Goal: Task Accomplishment & Management: Complete application form

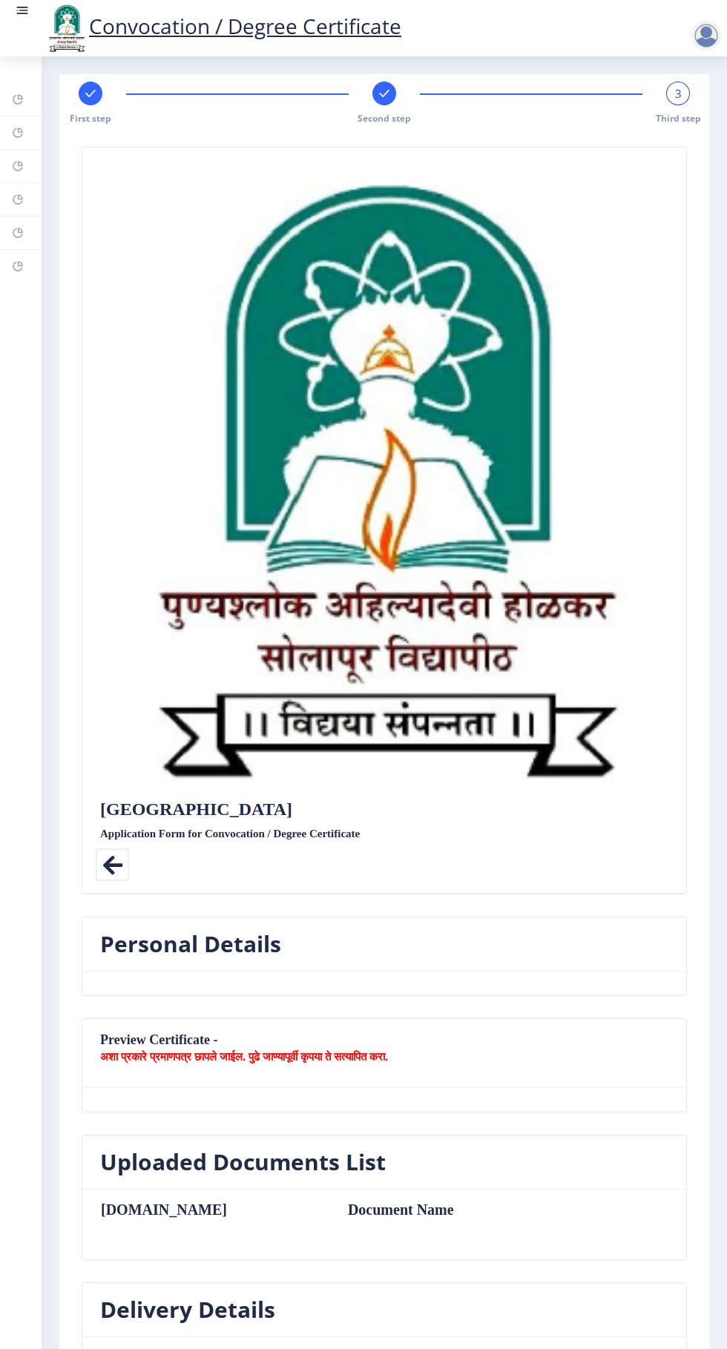
click at [382, 93] on rect at bounding box center [384, 93] width 15 height 15
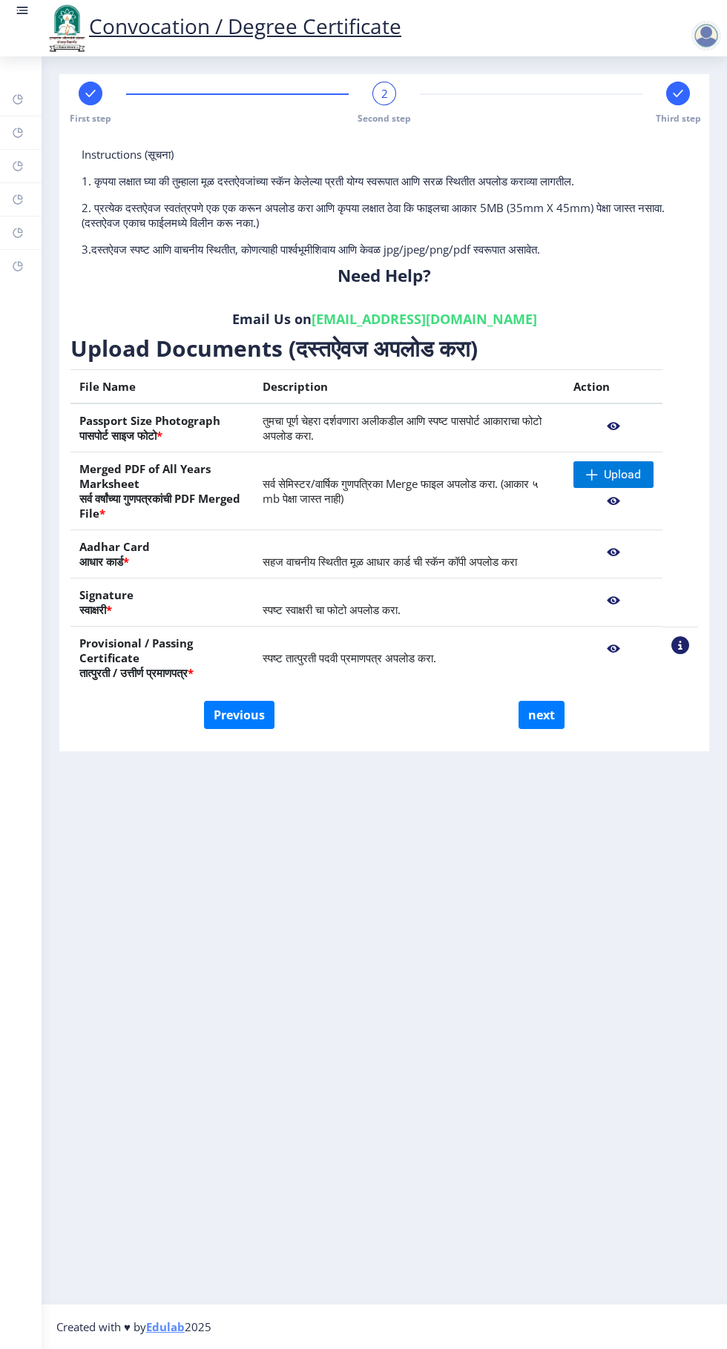
click at [714, 36] on div at bounding box center [706, 36] width 30 height 30
click at [681, 116] on span "Log out" at bounding box center [667, 116] width 95 height 18
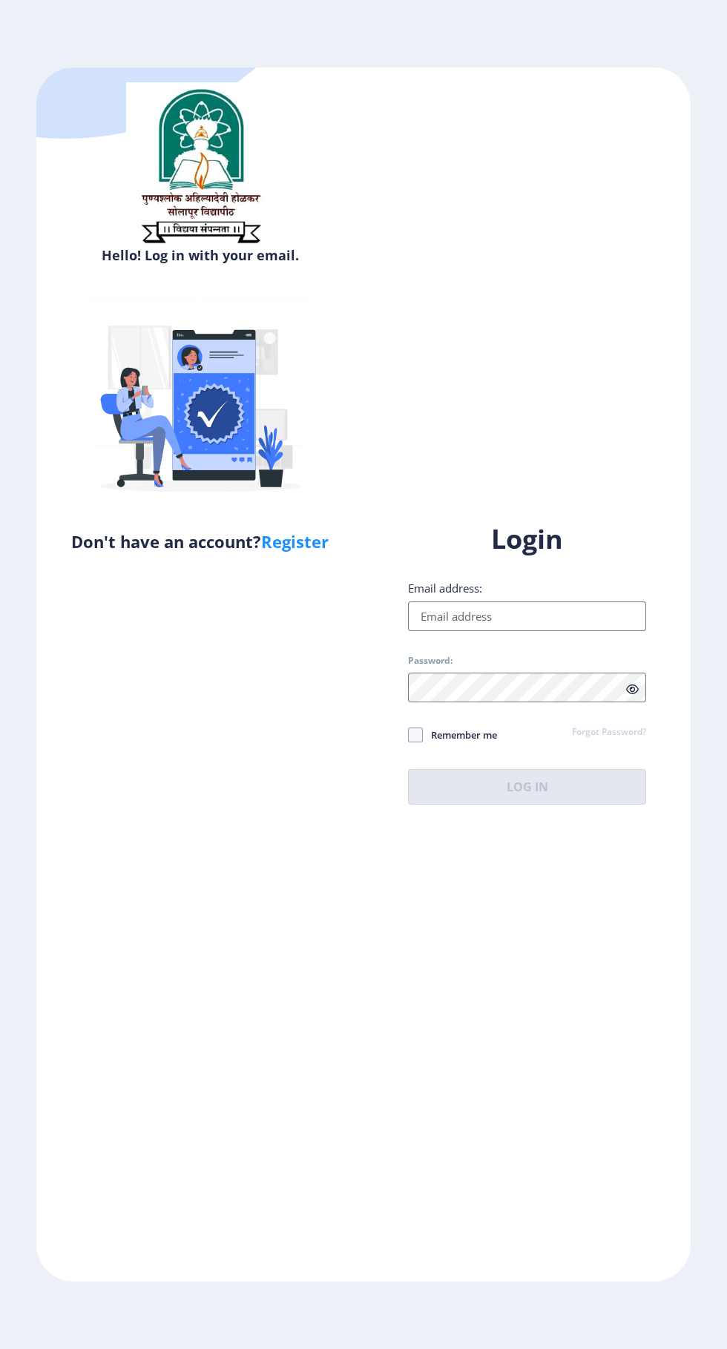
click at [549, 631] on input "Email address:" at bounding box center [527, 616] width 238 height 30
type input "[EMAIL_ADDRESS][DOMAIN_NAME]"
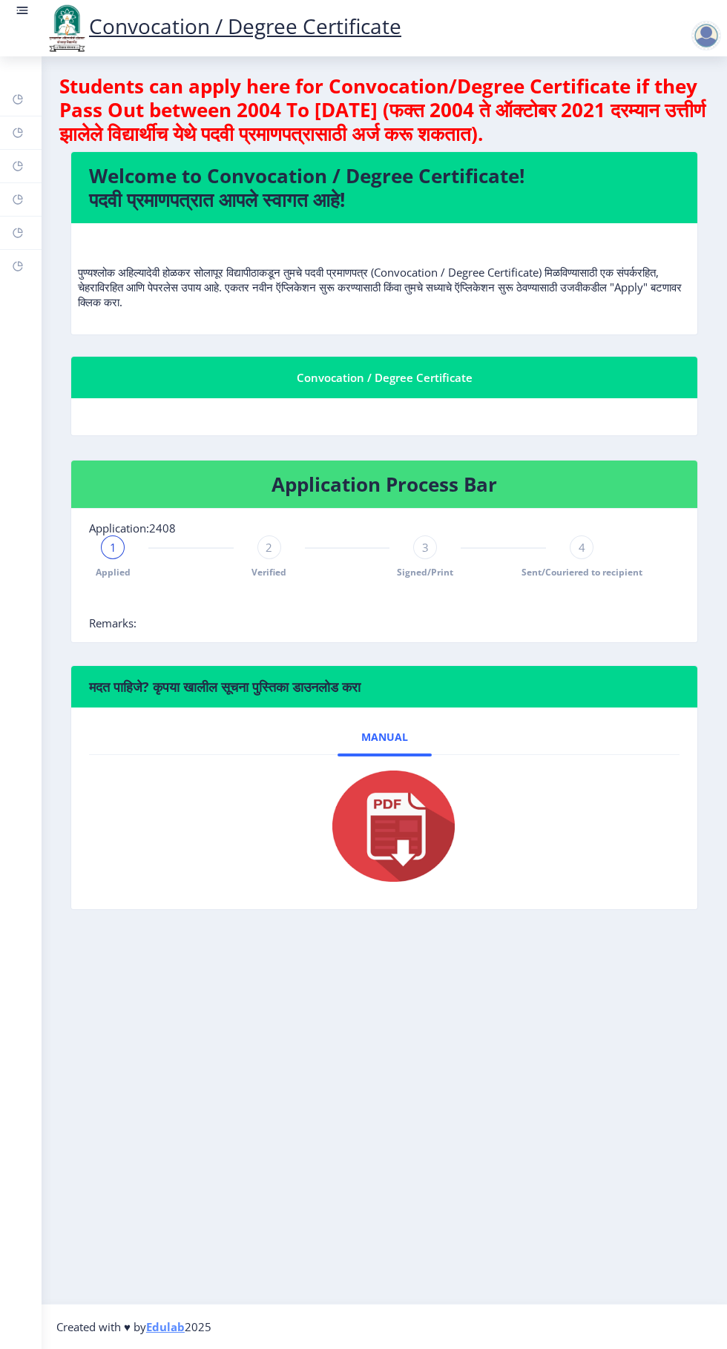
click at [113, 547] on span "1" at bounding box center [113, 547] width 7 height 15
click at [118, 545] on div "1" at bounding box center [113, 547] width 24 height 24
click at [278, 544] on div "2" at bounding box center [269, 547] width 24 height 24
click at [20, 163] on rect at bounding box center [18, 166] width 12 height 12
select select
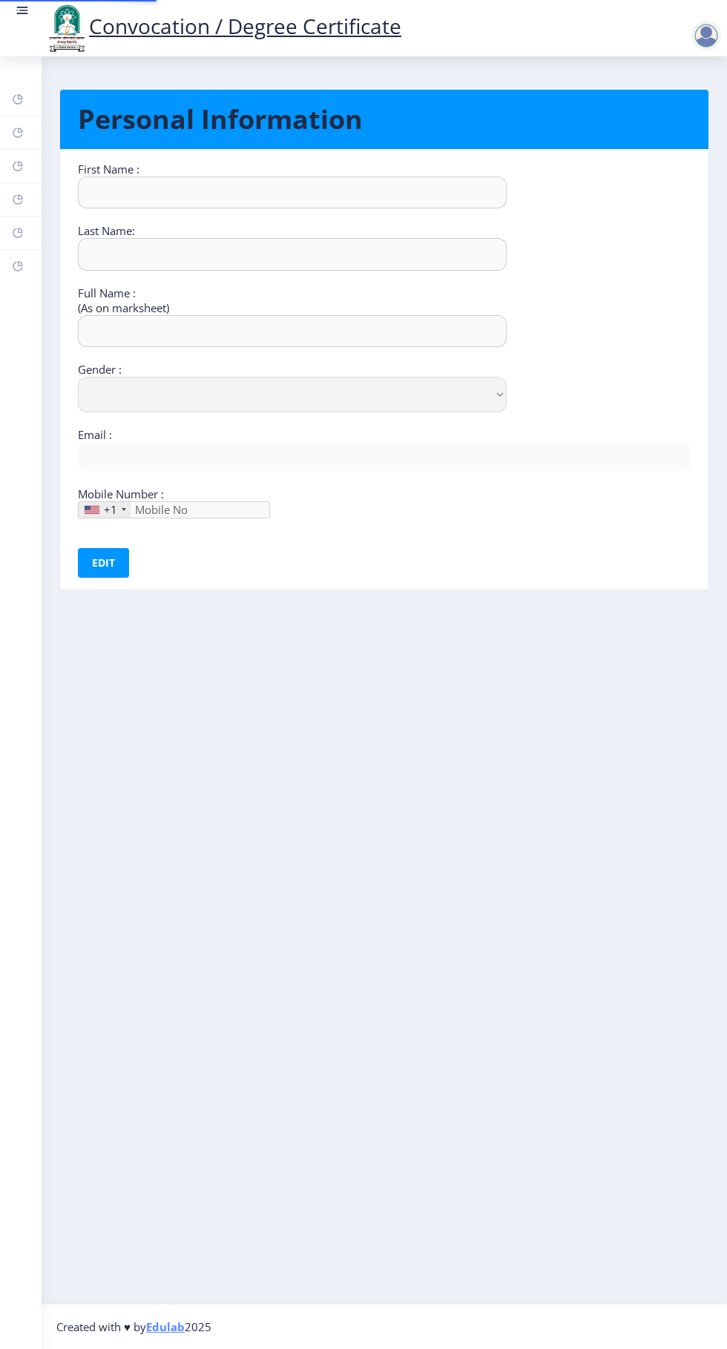
type input "MANGESH"
type input "KULKARNI"
type input "MANGESH RAMKRUSHNA KULKARNI"
select select "[DEMOGRAPHIC_DATA]"
type input "[EMAIL_ADDRESS][DOMAIN_NAME]"
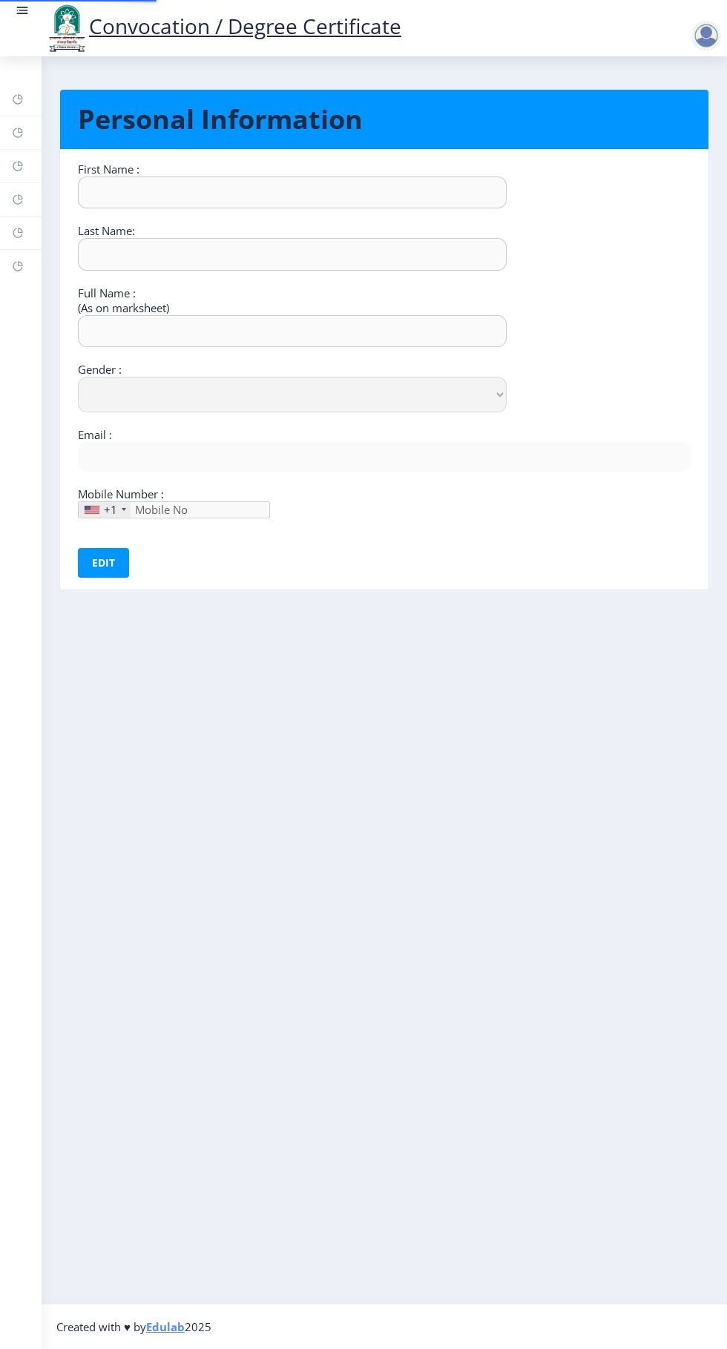
type input "9922032503"
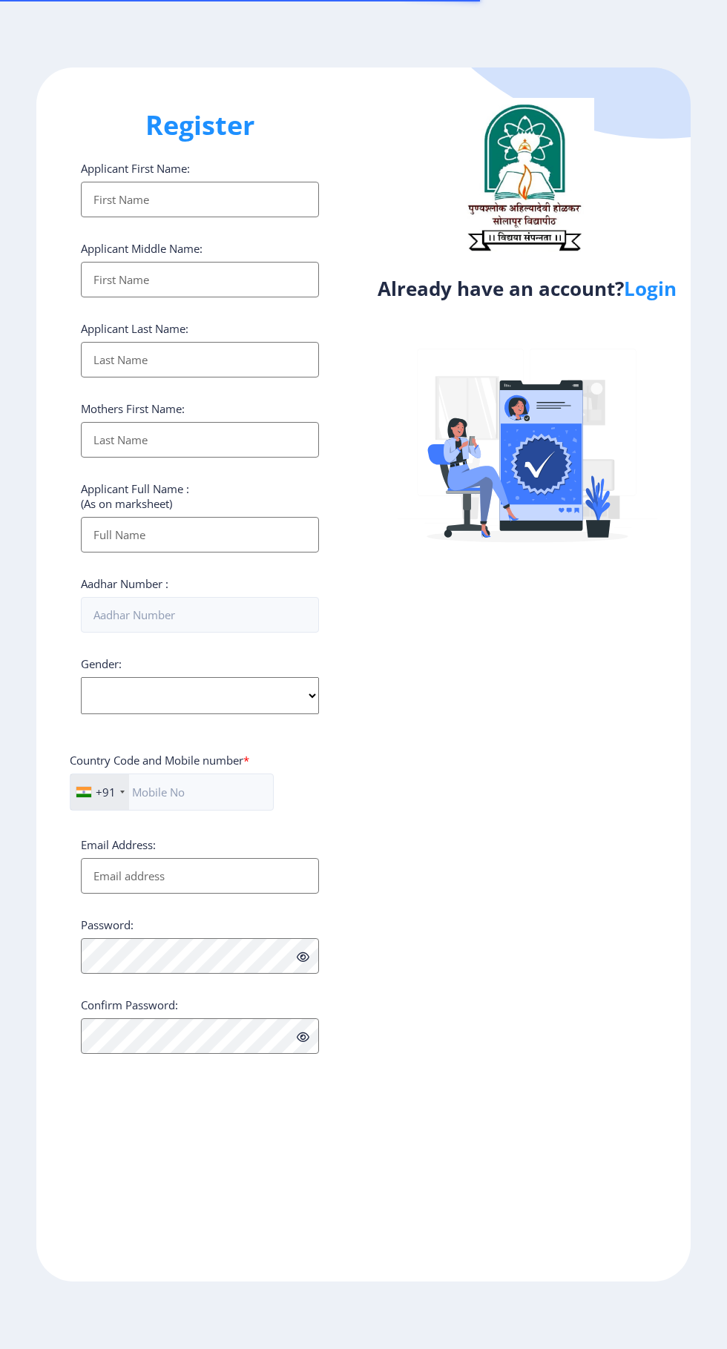
select select
click at [672, 294] on link "Login" at bounding box center [650, 288] width 53 height 27
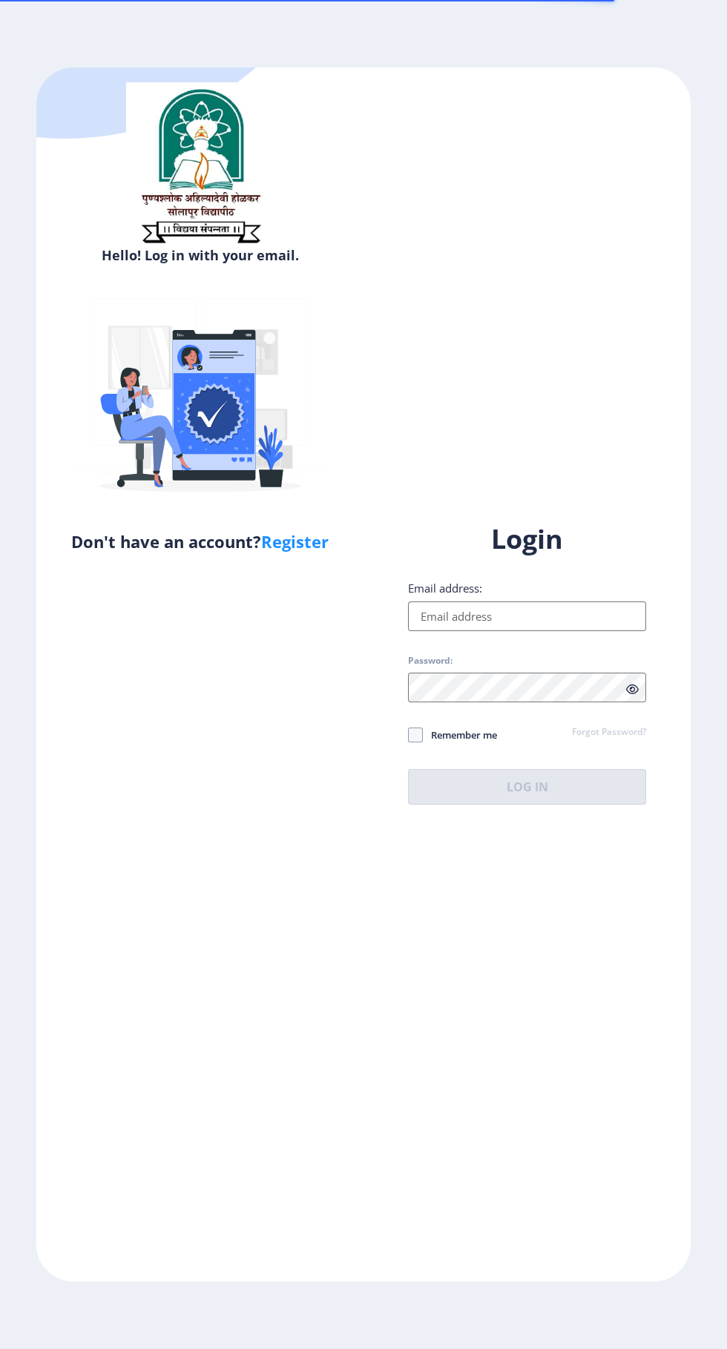
click at [530, 631] on input "Email address:" at bounding box center [527, 616] width 238 height 30
type input "[EMAIL_ADDRESS][DOMAIN_NAME]"
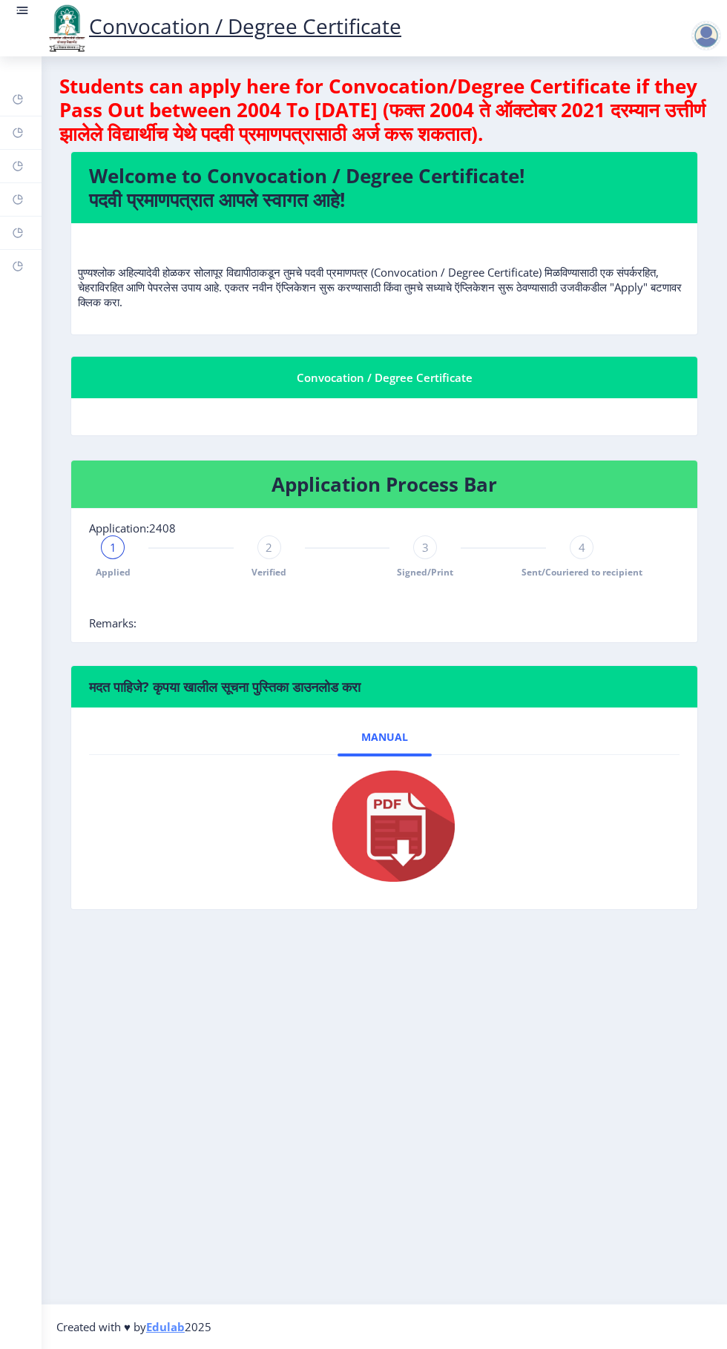
click at [113, 547] on span "1" at bounding box center [113, 547] width 7 height 15
click at [22, 10] on rect at bounding box center [23, 10] width 9 height 1
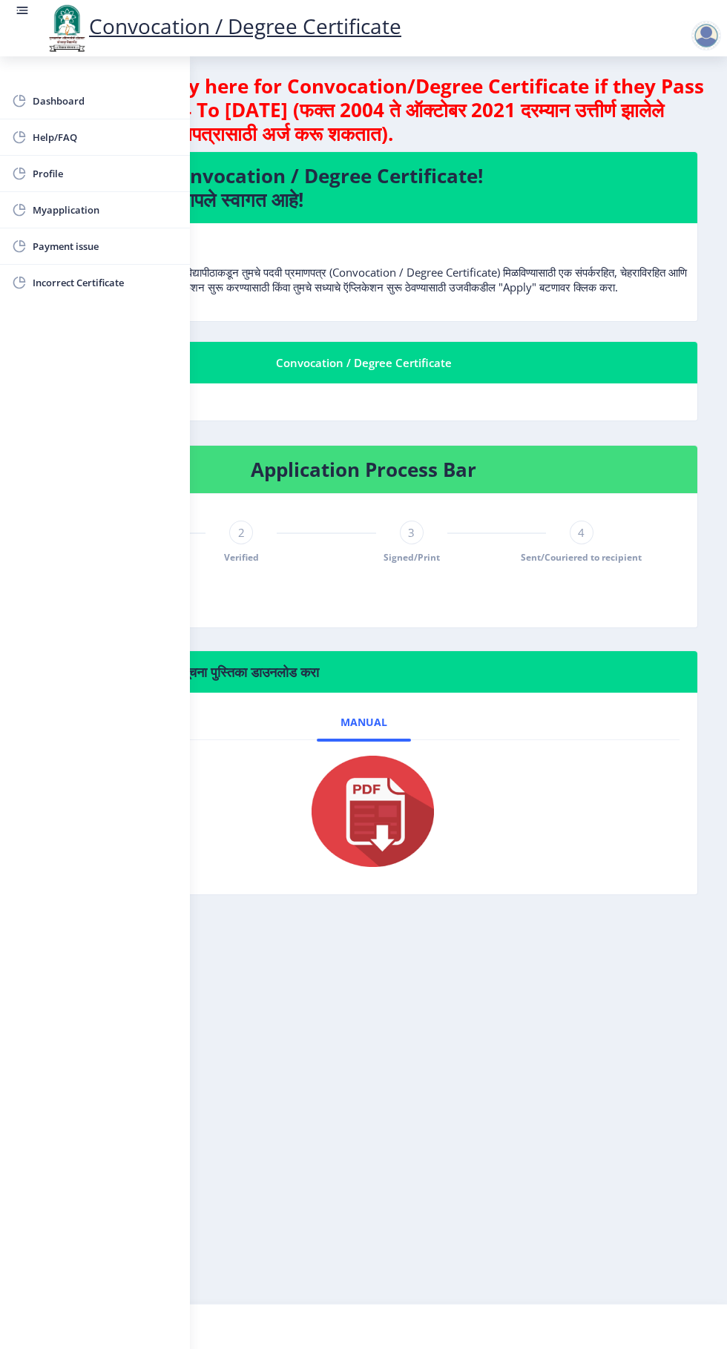
click at [55, 214] on span "Myapplication" at bounding box center [105, 210] width 145 height 18
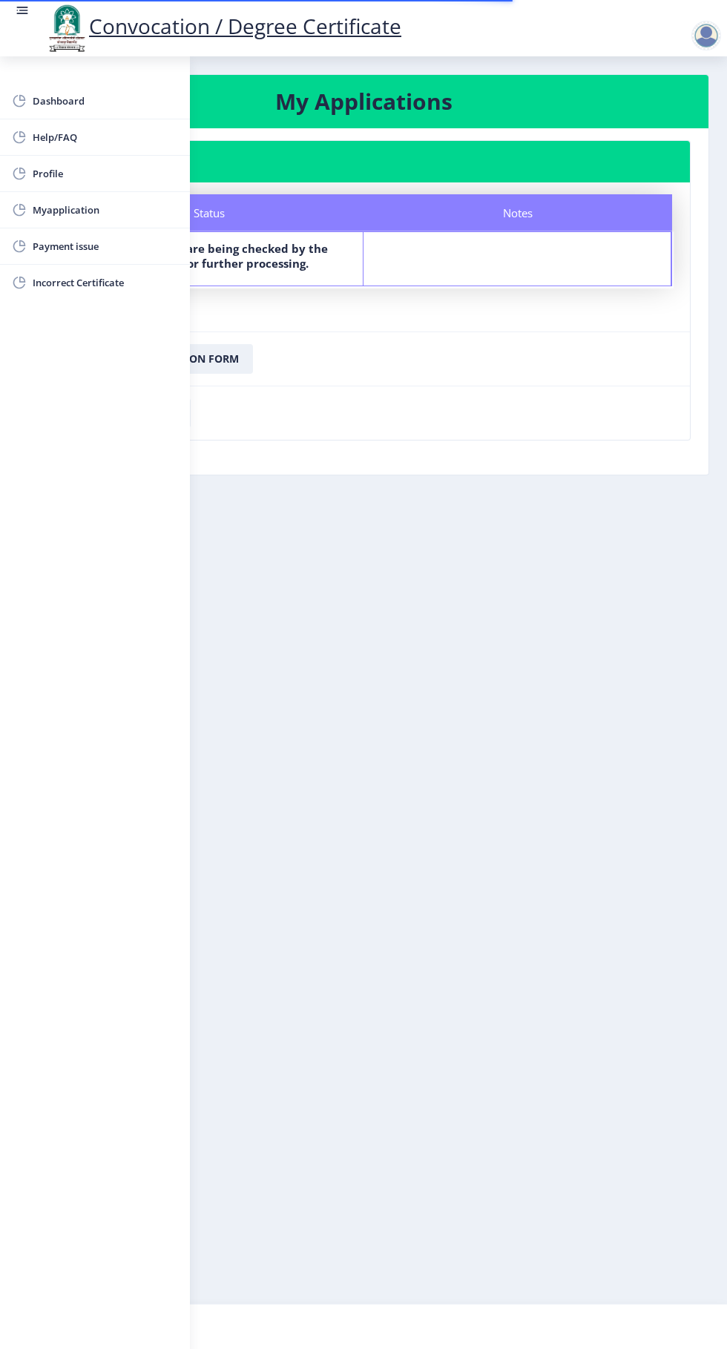
click at [366, 619] on nb-layout-column "My Applications Application 2408 Status Notes Status Your documents are being c…" at bounding box center [363, 679] width 727 height 1247
click at [22, 27] on link at bounding box center [22, 28] width 15 height 50
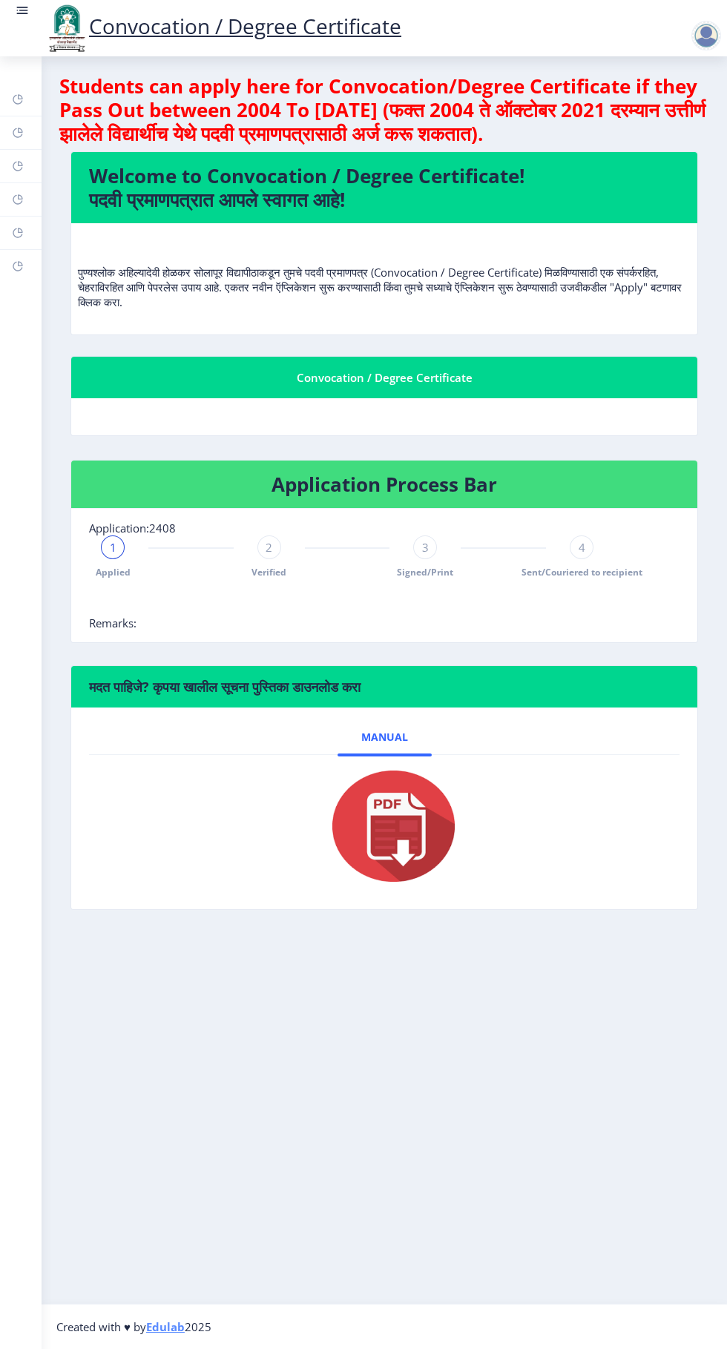
select select
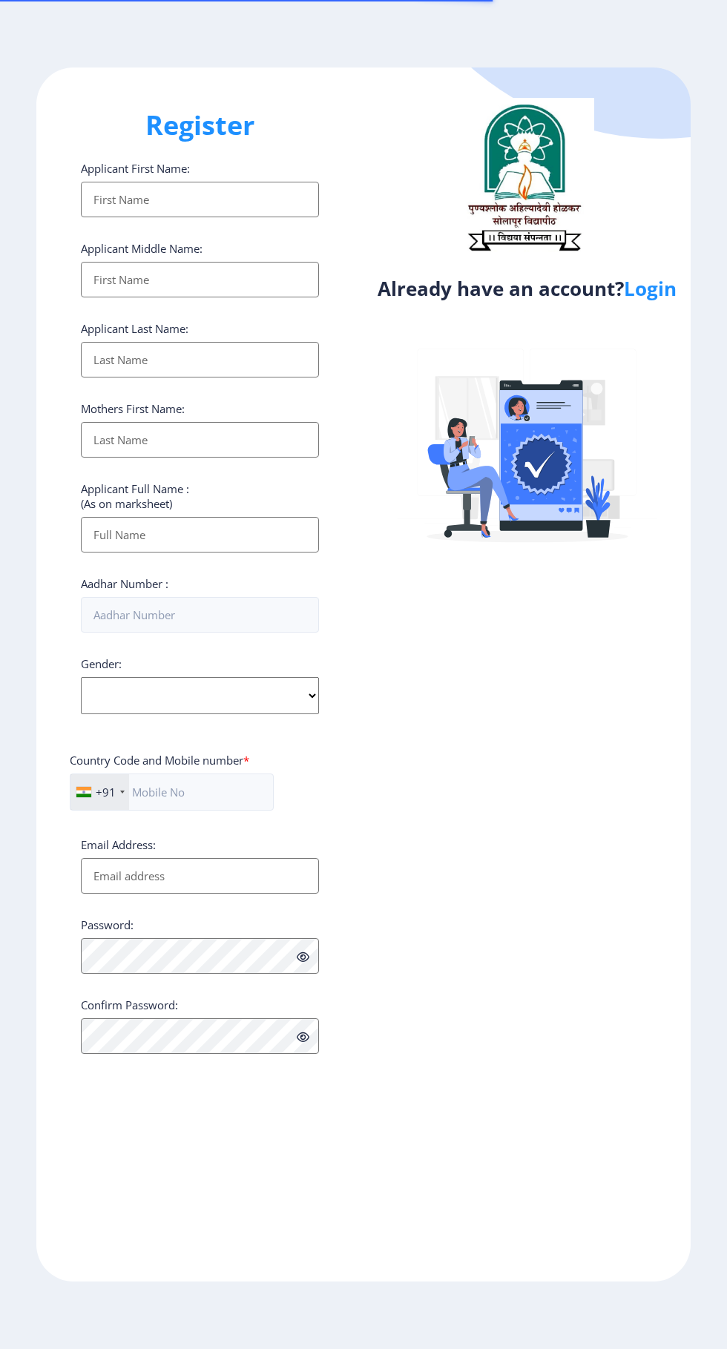
select select
click at [661, 289] on link "Login" at bounding box center [650, 288] width 53 height 27
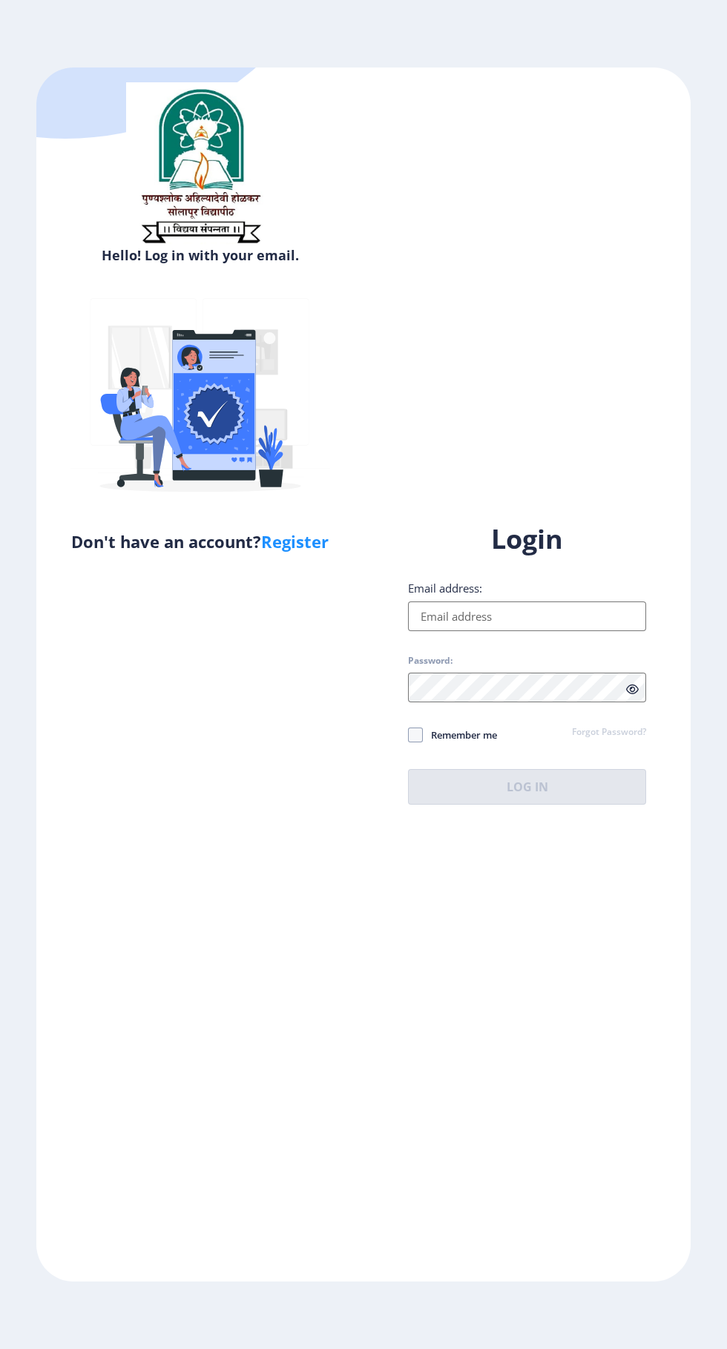
click at [530, 631] on input "Email address:" at bounding box center [527, 616] width 238 height 30
type input "[EMAIL_ADDRESS][DOMAIN_NAME]"
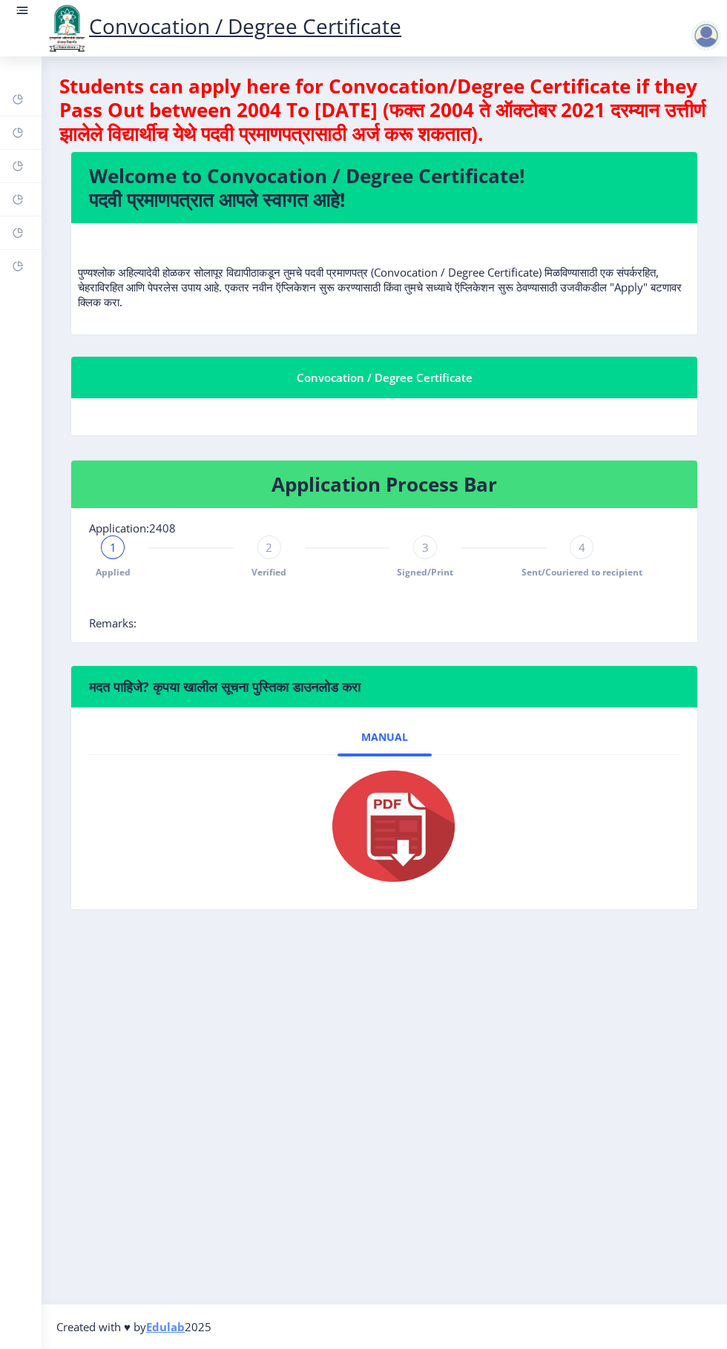
click at [274, 570] on span "Verified" at bounding box center [268, 572] width 35 height 13
click at [419, 572] on span "Signed/Print" at bounding box center [425, 572] width 56 height 13
click at [46, 12] on img at bounding box center [66, 28] width 44 height 50
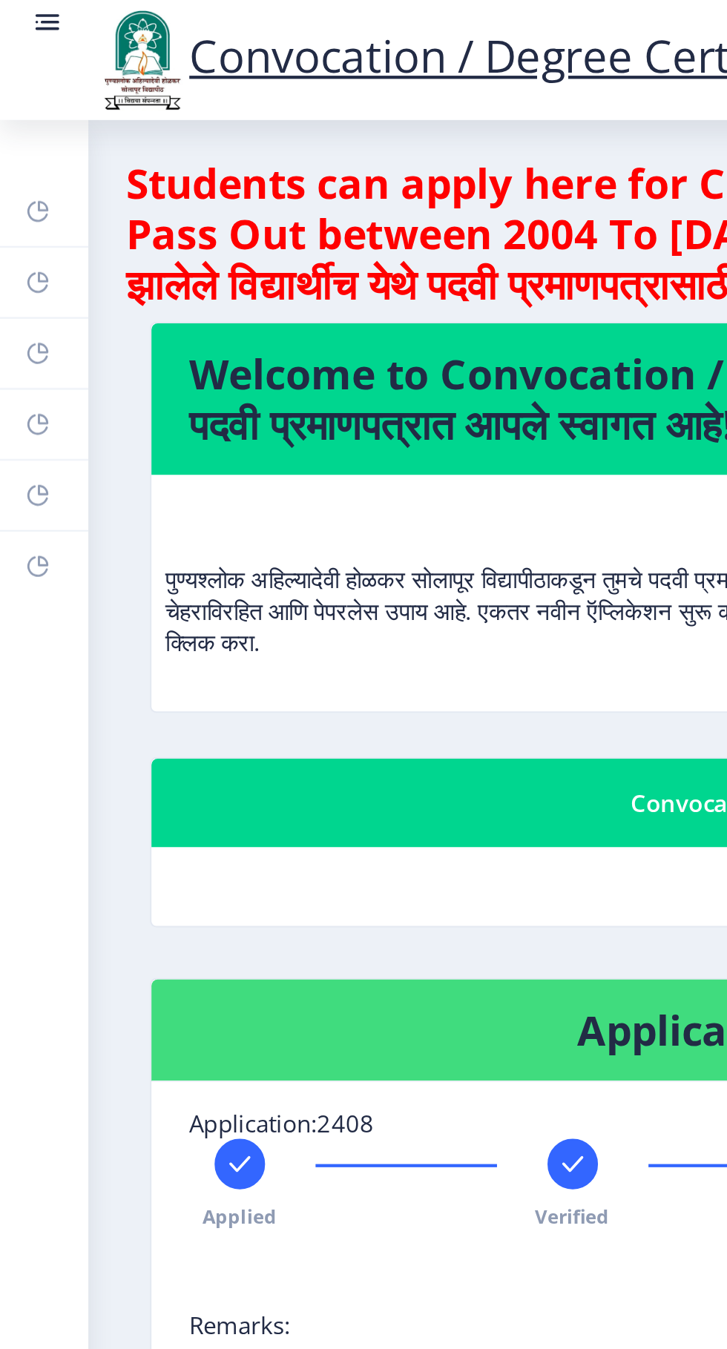
click at [24, 23] on link at bounding box center [22, 28] width 15 height 50
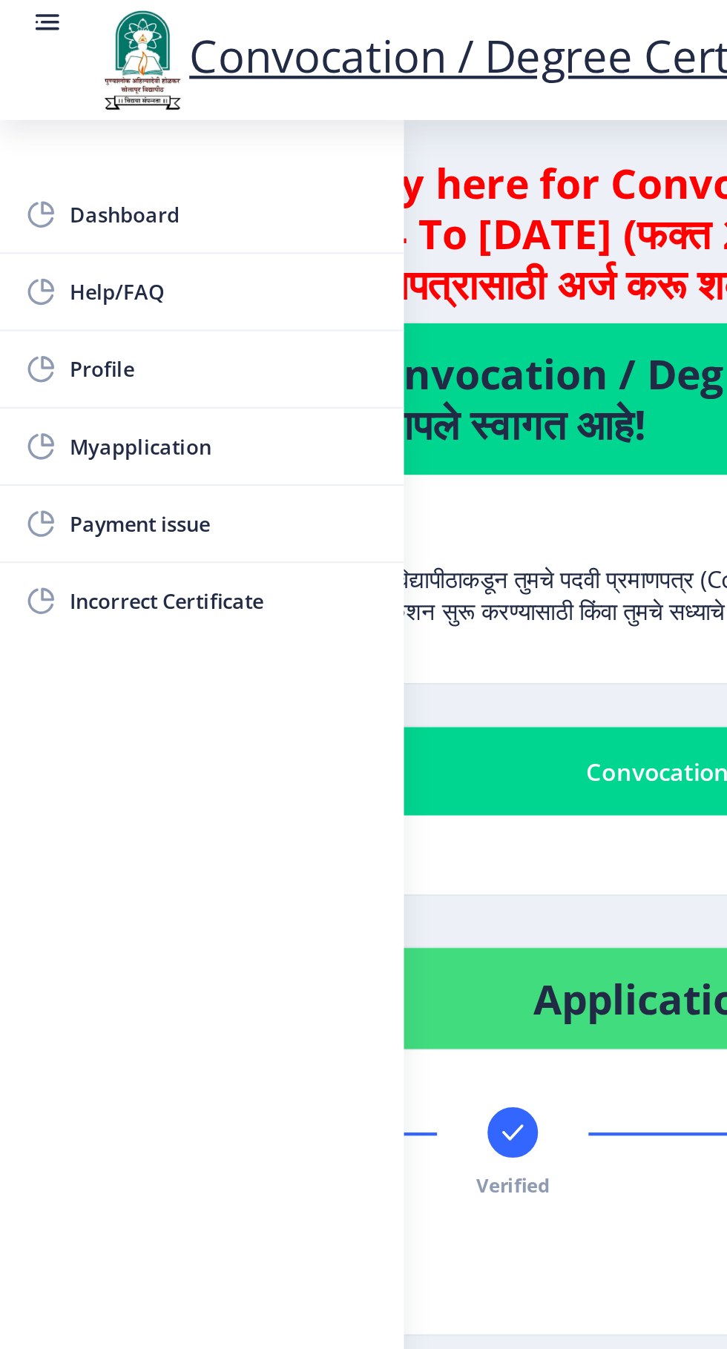
click at [44, 214] on span "Myapplication" at bounding box center [105, 210] width 145 height 18
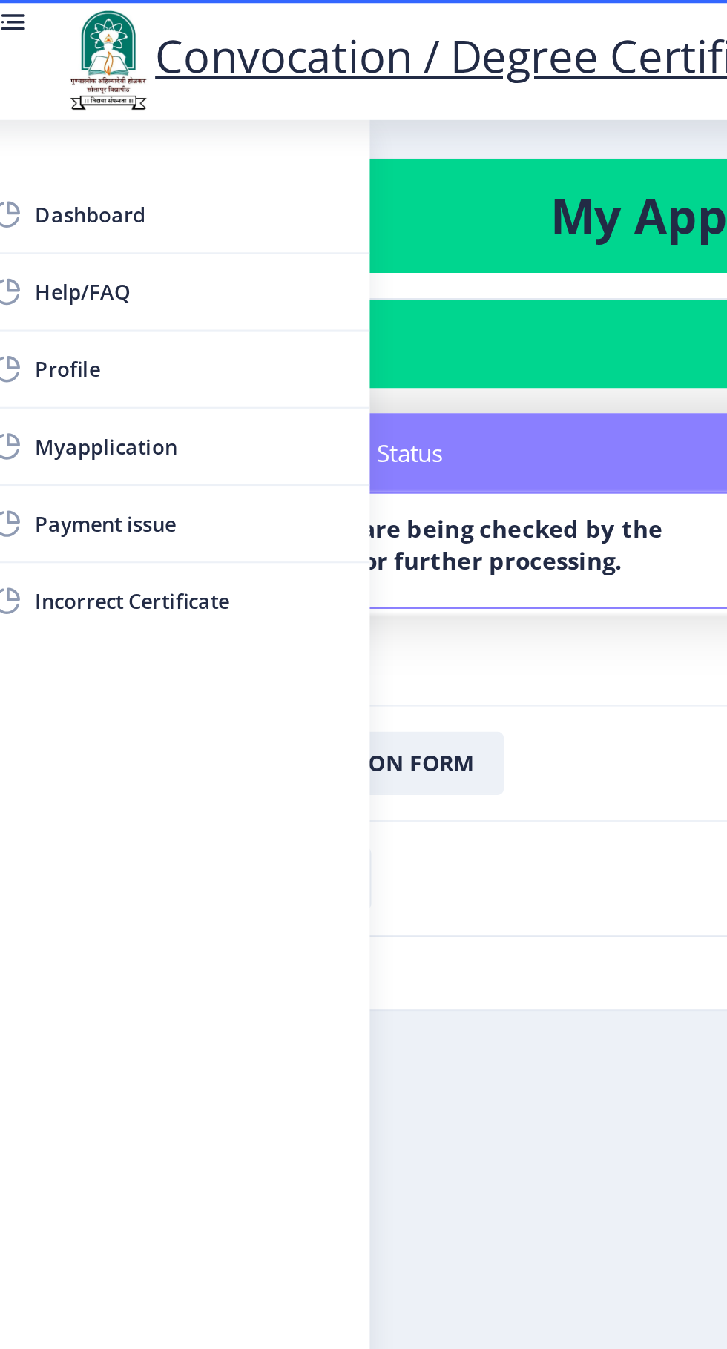
click at [31, 20] on div "Convocation / Degree Certificate" at bounding box center [223, 28] width 386 height 50
click at [34, 22] on div "Convocation / Degree Certificate" at bounding box center [223, 28] width 386 height 50
click at [28, 19] on link at bounding box center [22, 28] width 15 height 50
